Goal: Task Accomplishment & Management: Manage account settings

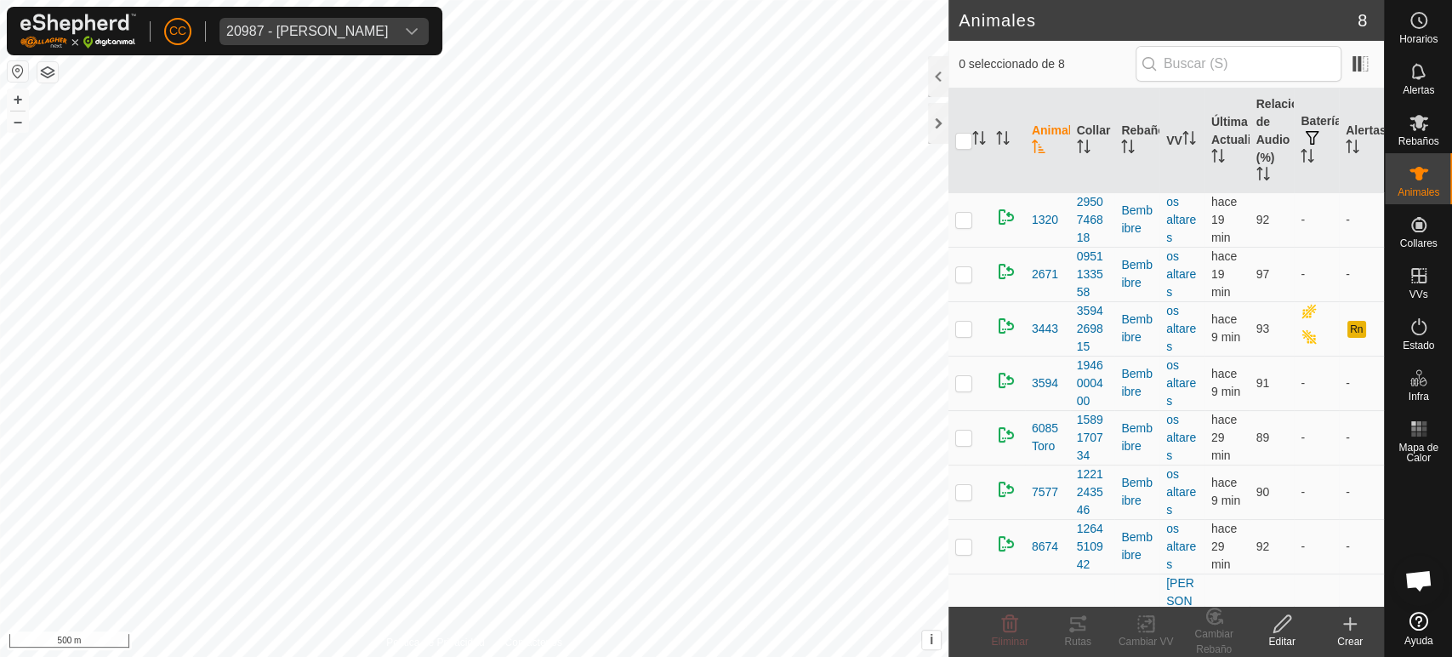
click at [370, 48] on div "CC 20987 - [PERSON_NAME]" at bounding box center [224, 31] width 435 height 48
click at [388, 34] on div "20987 - [PERSON_NAME]" at bounding box center [307, 32] width 162 height 14
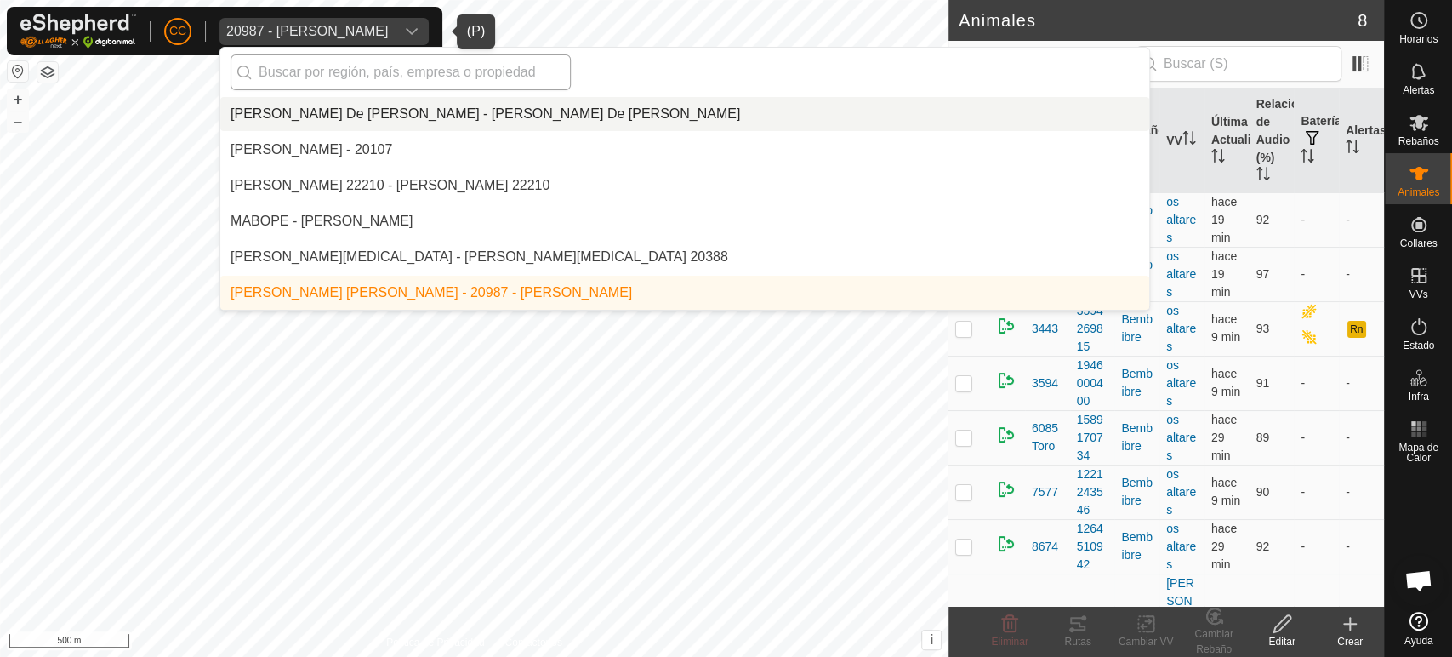
type input "f"
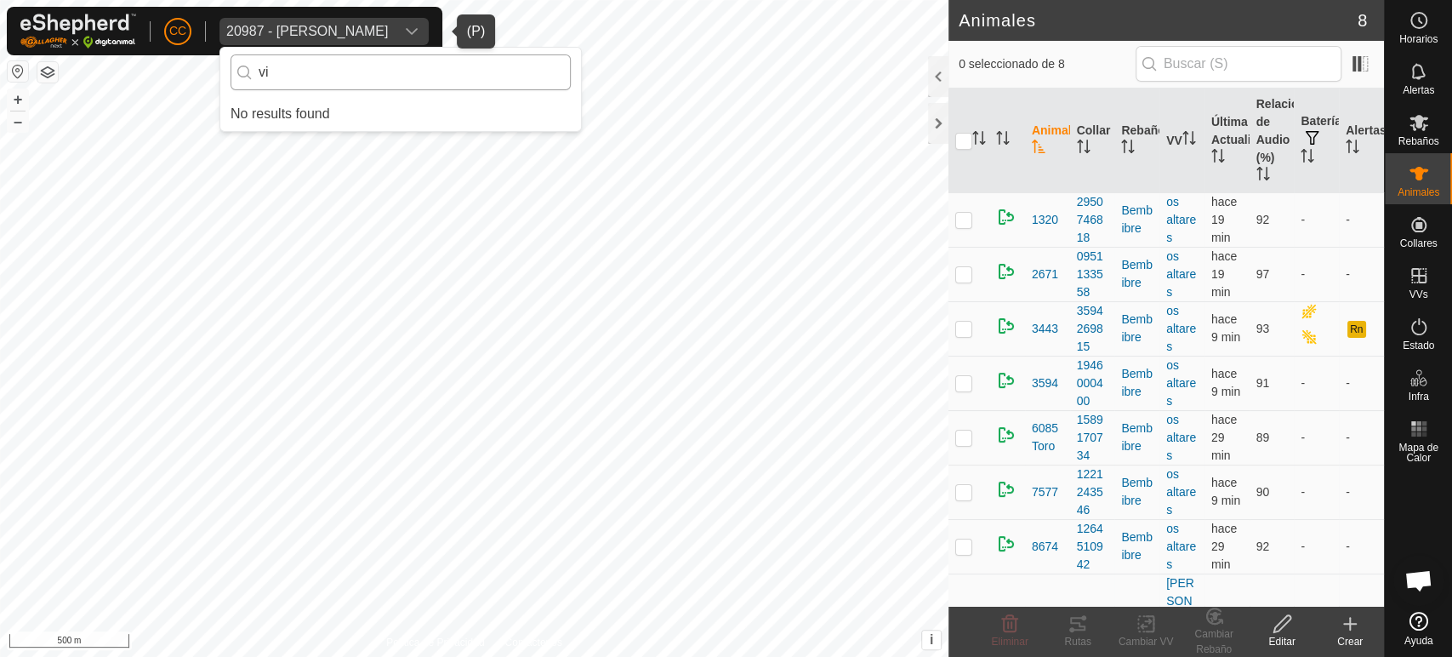
type input "v"
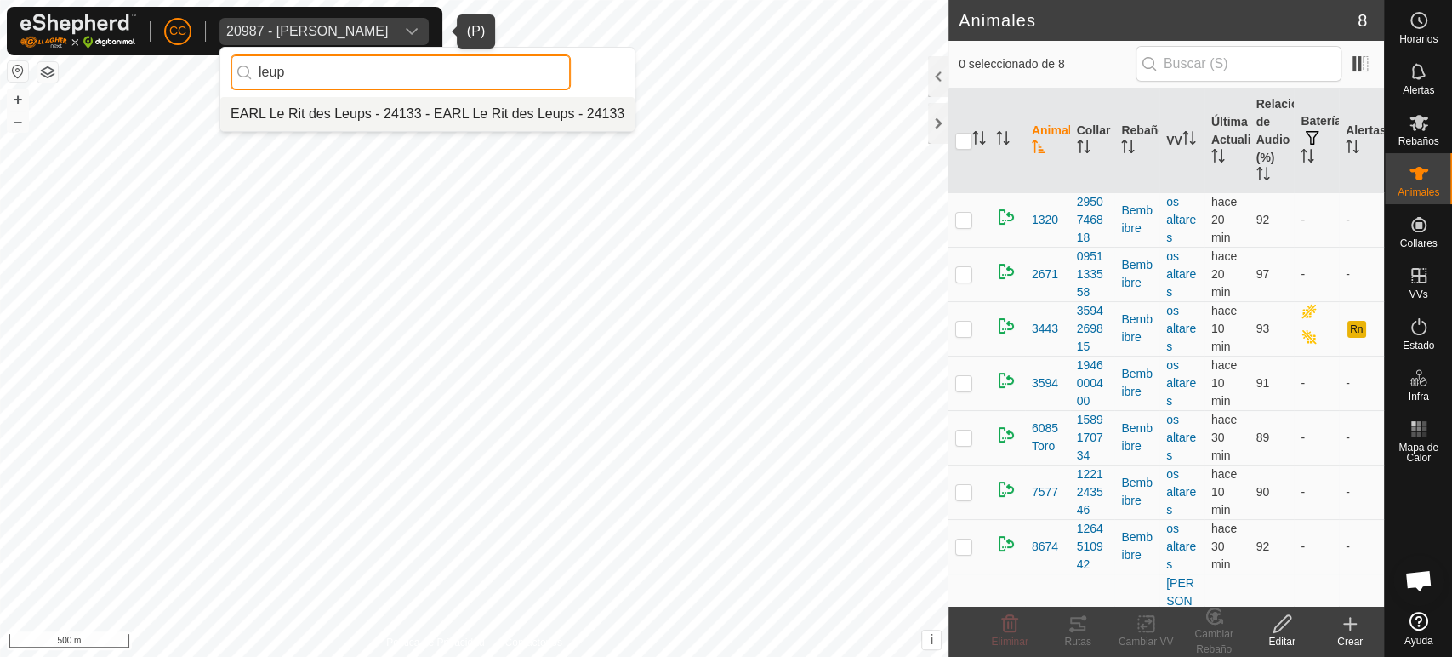
type input "leup"
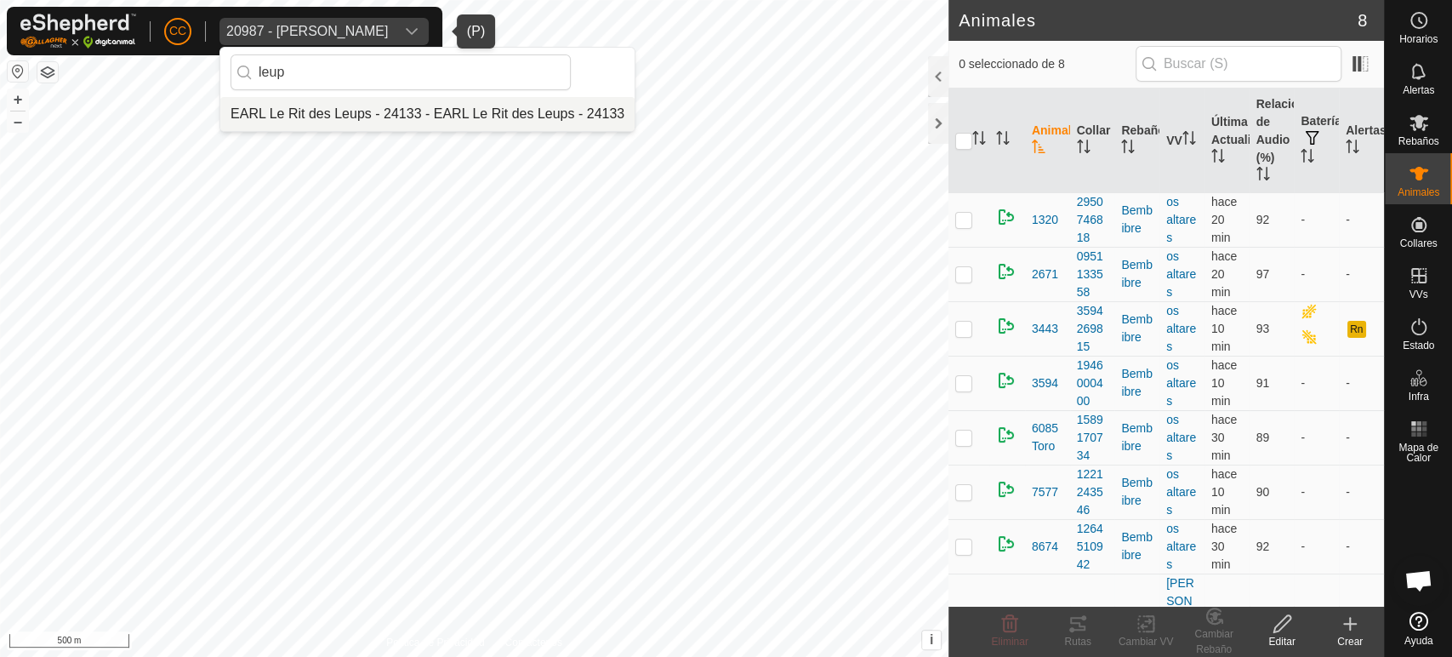
click at [408, 128] on li "EARL Le Rit des Leups - 24133 - EARL Le Rit des Leups - 24133" at bounding box center [427, 114] width 414 height 34
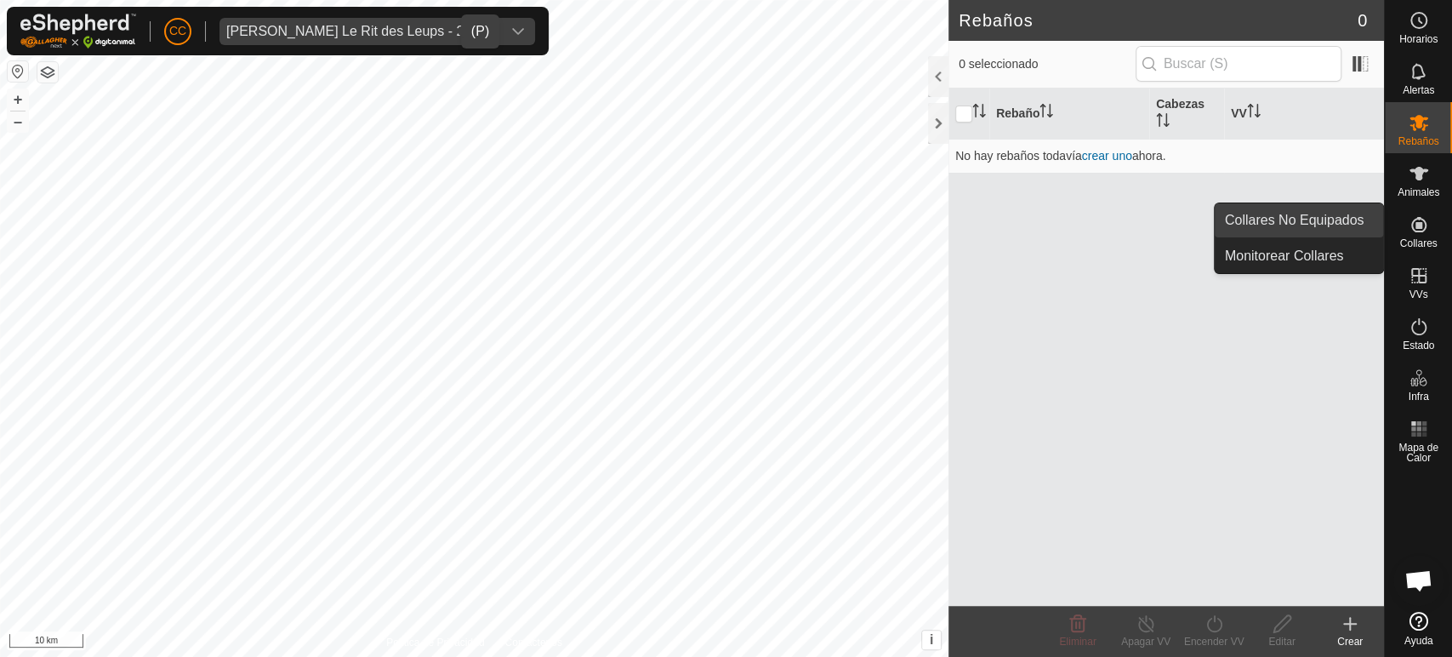
click at [1327, 217] on link "Collares No Equipados" at bounding box center [1298, 220] width 168 height 34
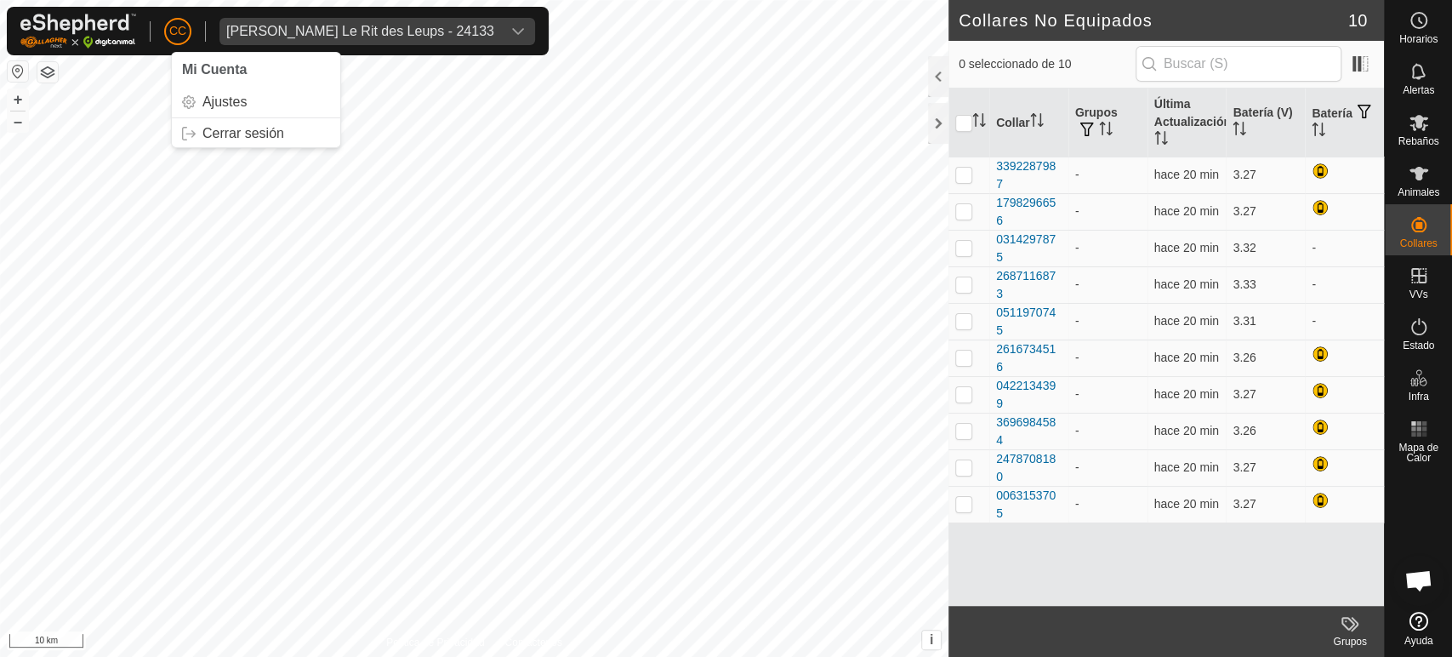
click at [179, 39] on span "CC" at bounding box center [177, 31] width 17 height 18
click at [236, 128] on link "Cerrar sesión" at bounding box center [256, 133] width 168 height 27
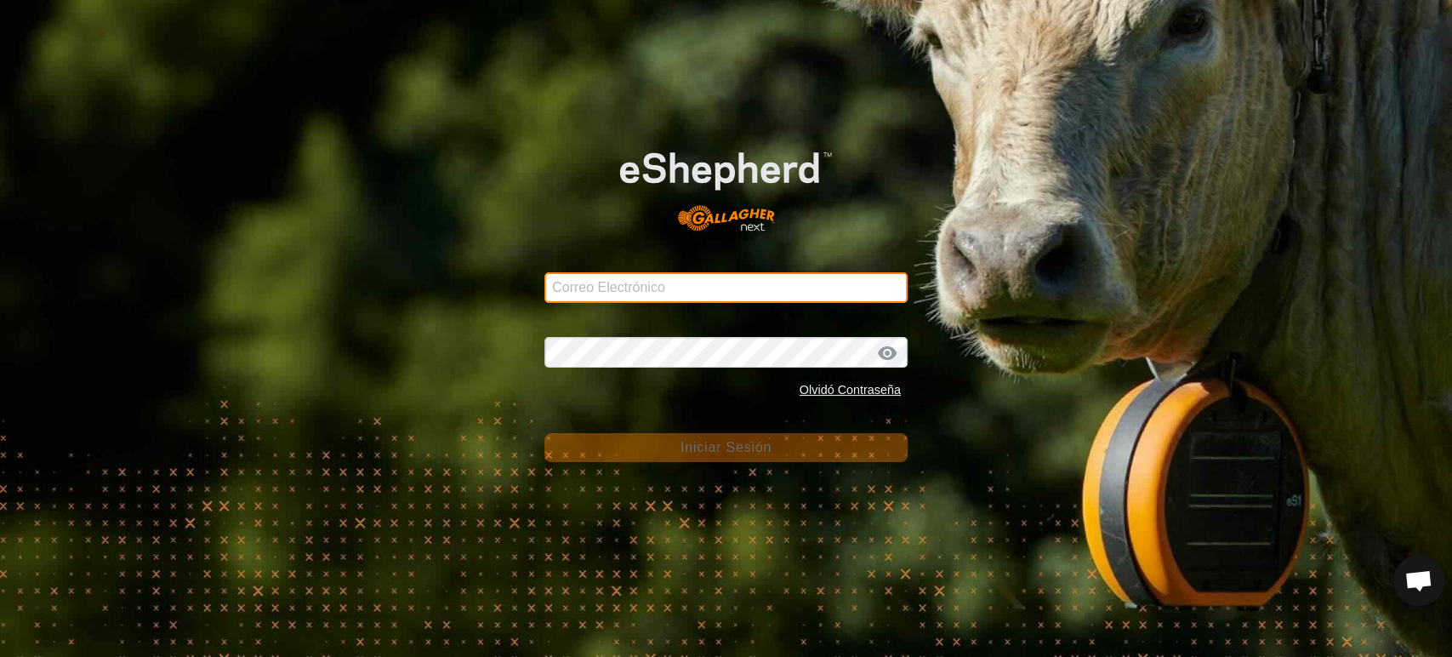
type input "[EMAIL_ADDRESS][DOMAIN_NAME]"
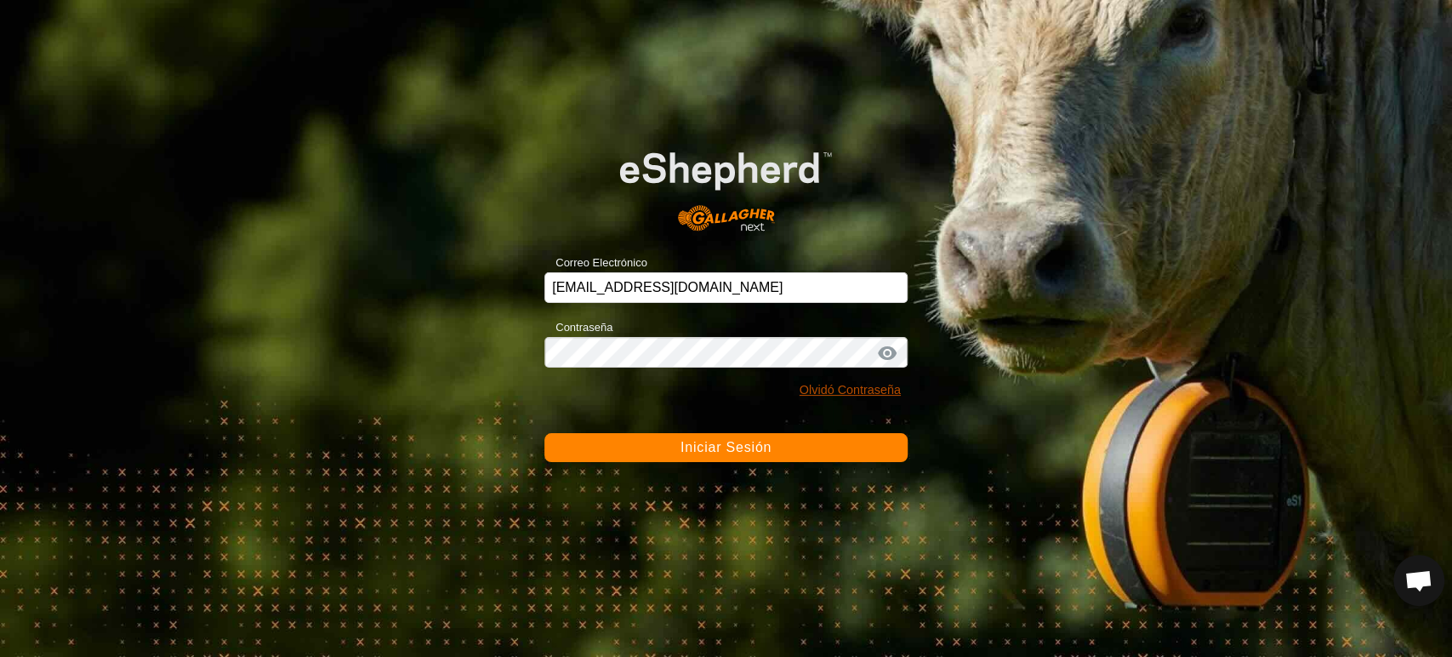
click at [820, 389] on link "Olvidó Contraseña" at bounding box center [849, 390] width 101 height 14
